Goal: Information Seeking & Learning: Check status

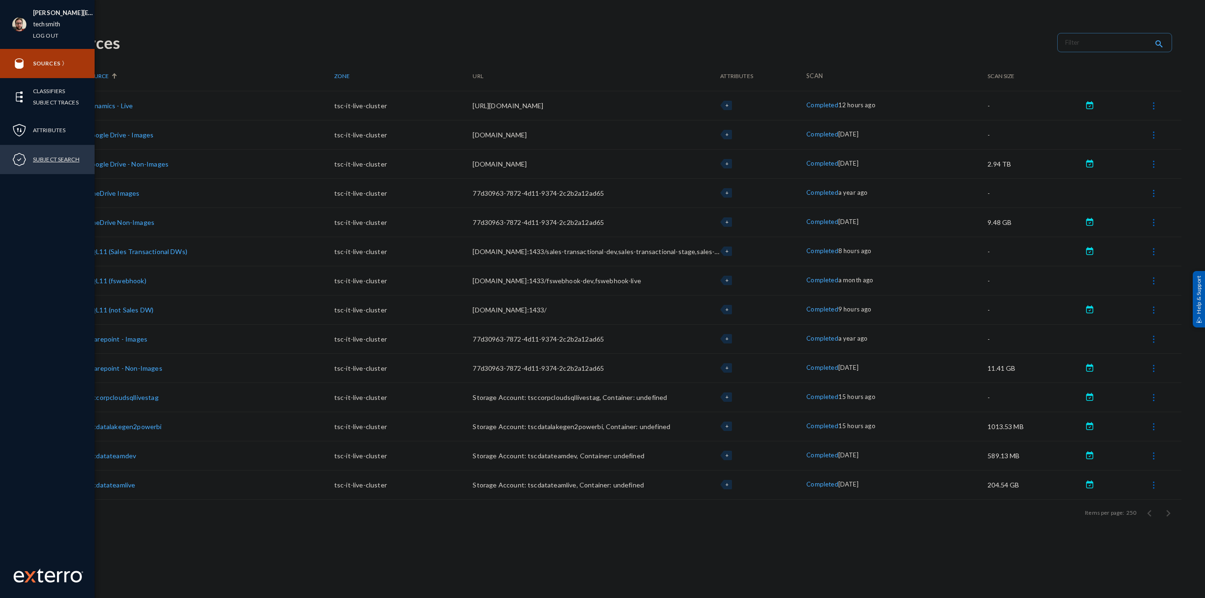
click at [56, 156] on link "Subject Search" at bounding box center [56, 159] width 47 height 11
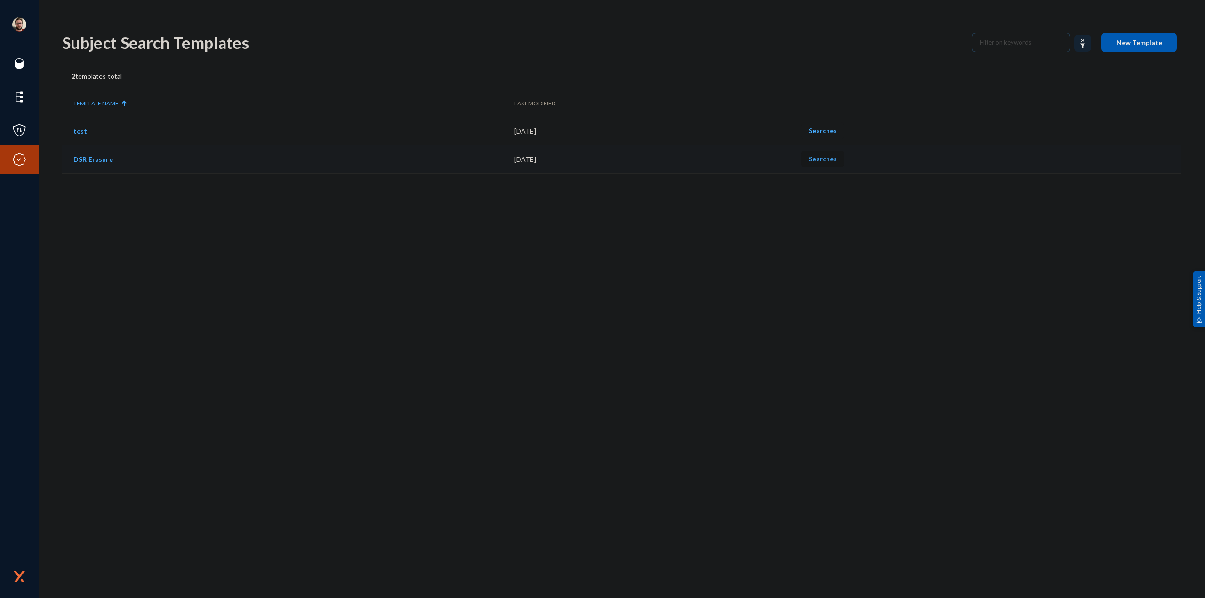
click at [831, 160] on span "Searches" at bounding box center [822, 159] width 28 height 8
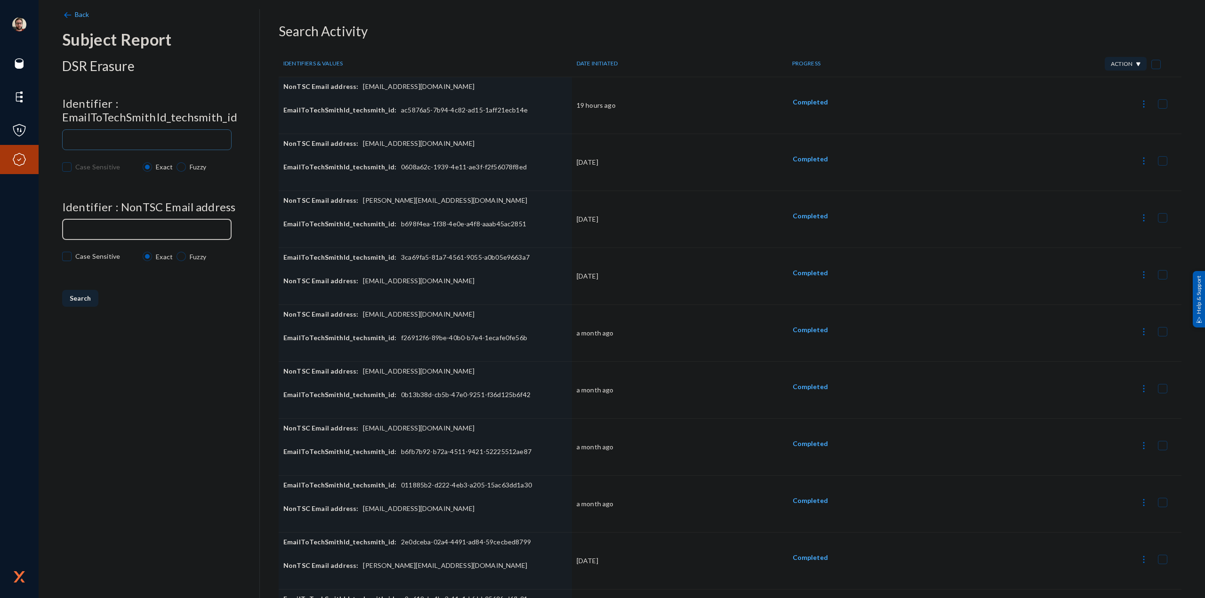
click at [187, 222] on div at bounding box center [146, 228] width 161 height 22
click at [204, 229] on div at bounding box center [146, 228] width 161 height 22
paste input "[EMAIL_ADDRESS][PERSON_NAME][DOMAIN_NAME]"
type input "[EMAIL_ADDRESS][PERSON_NAME][DOMAIN_NAME]"
click at [194, 138] on input at bounding box center [148, 140] width 157 height 7
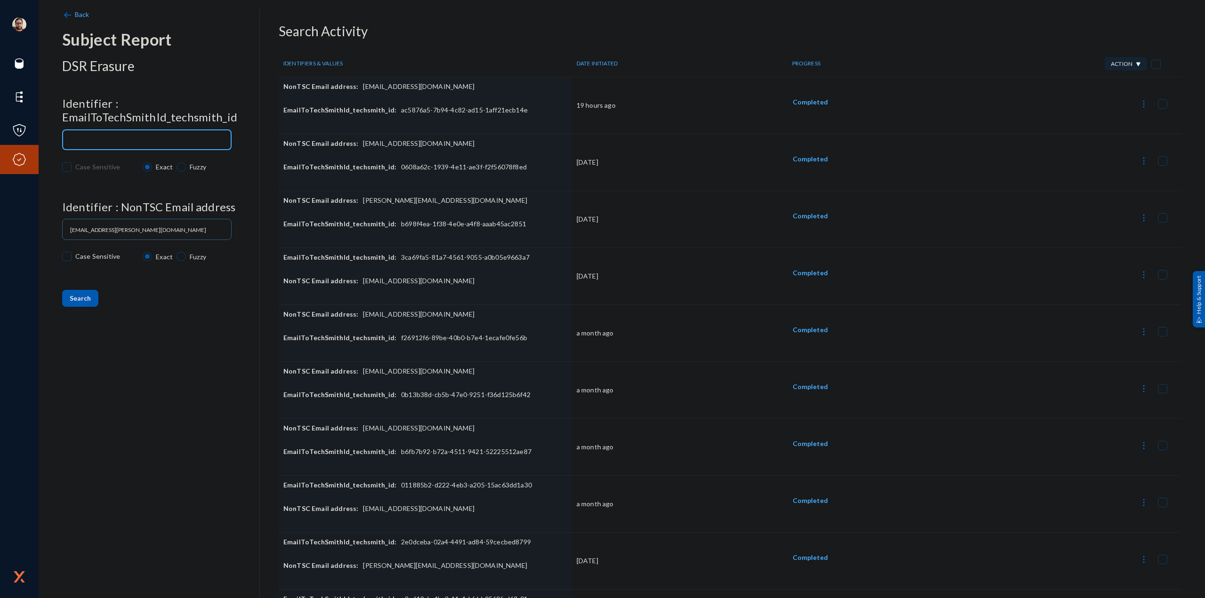
paste input "8a61c2dc-bf24-4e60-98a3-dedd48454728"
type input "8a61c2dc-bf24-4e60-98a3-dedd48454728"
click at [69, 298] on button "Search" at bounding box center [80, 298] width 36 height 17
